Goal: Browse casually

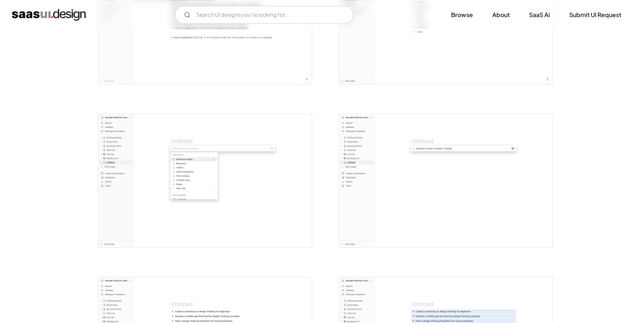
scroll to position [719, 0]
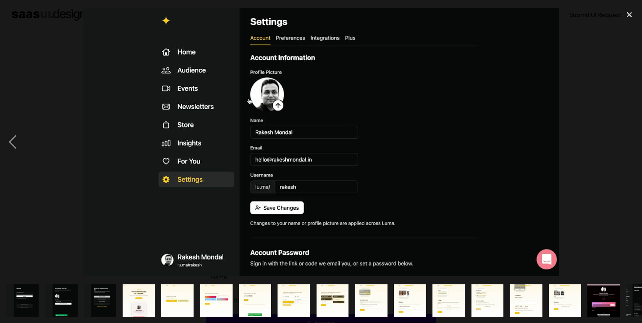
scroll to position [0, 333]
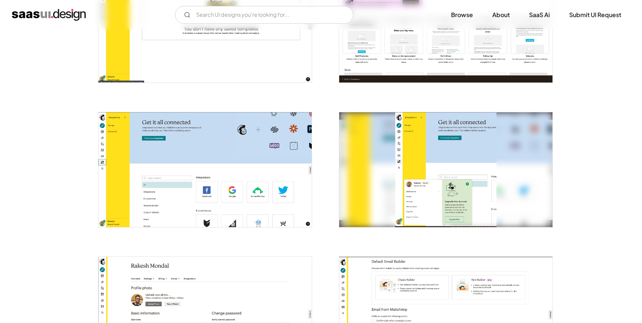
scroll to position [1253, 0]
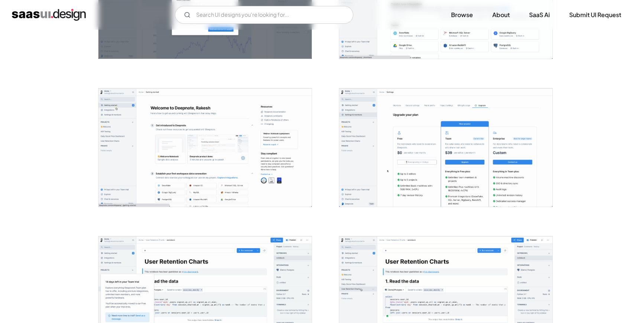
scroll to position [546, 0]
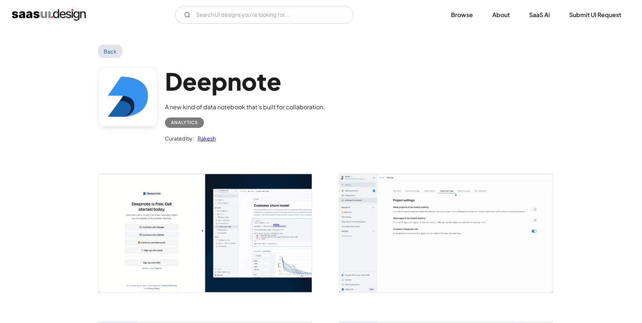
scroll to position [30, 0]
